Goal: Use online tool/utility

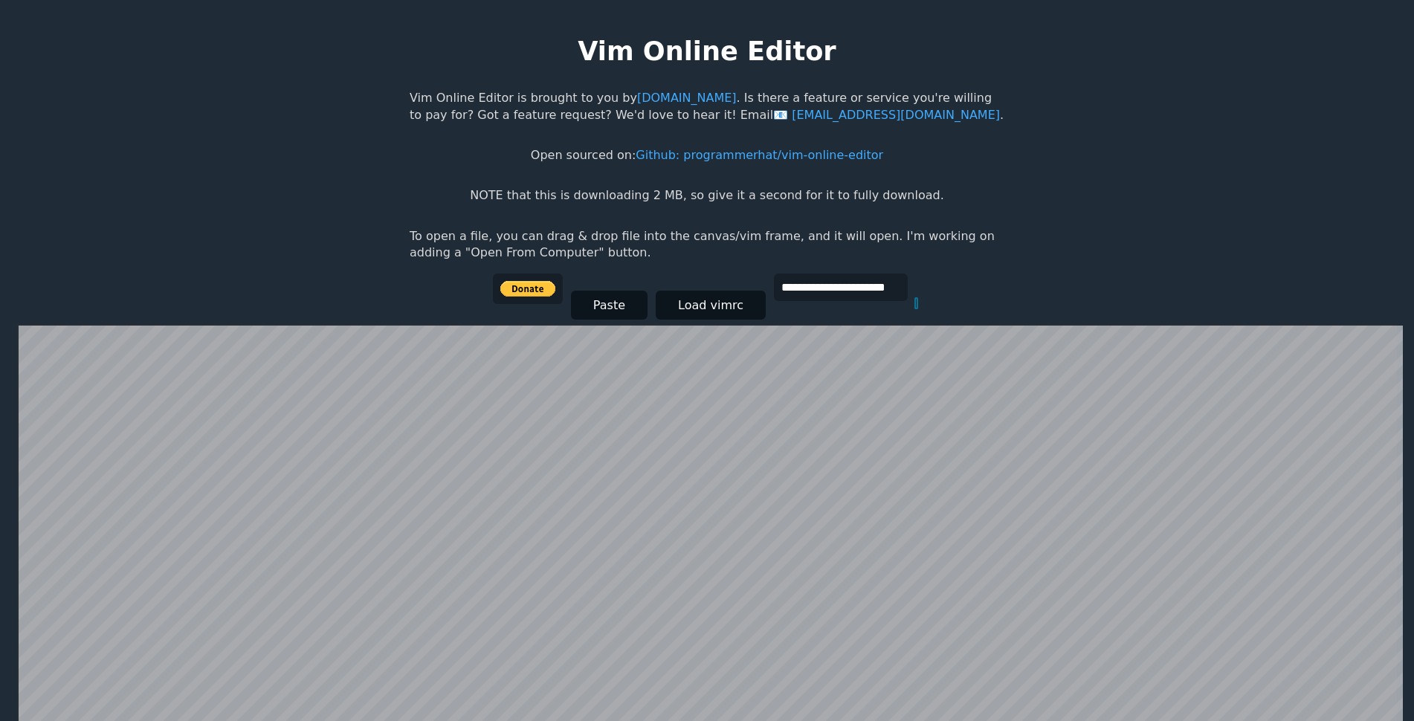
scroll to position [289, 0]
